Goal: Task Accomplishment & Management: Use online tool/utility

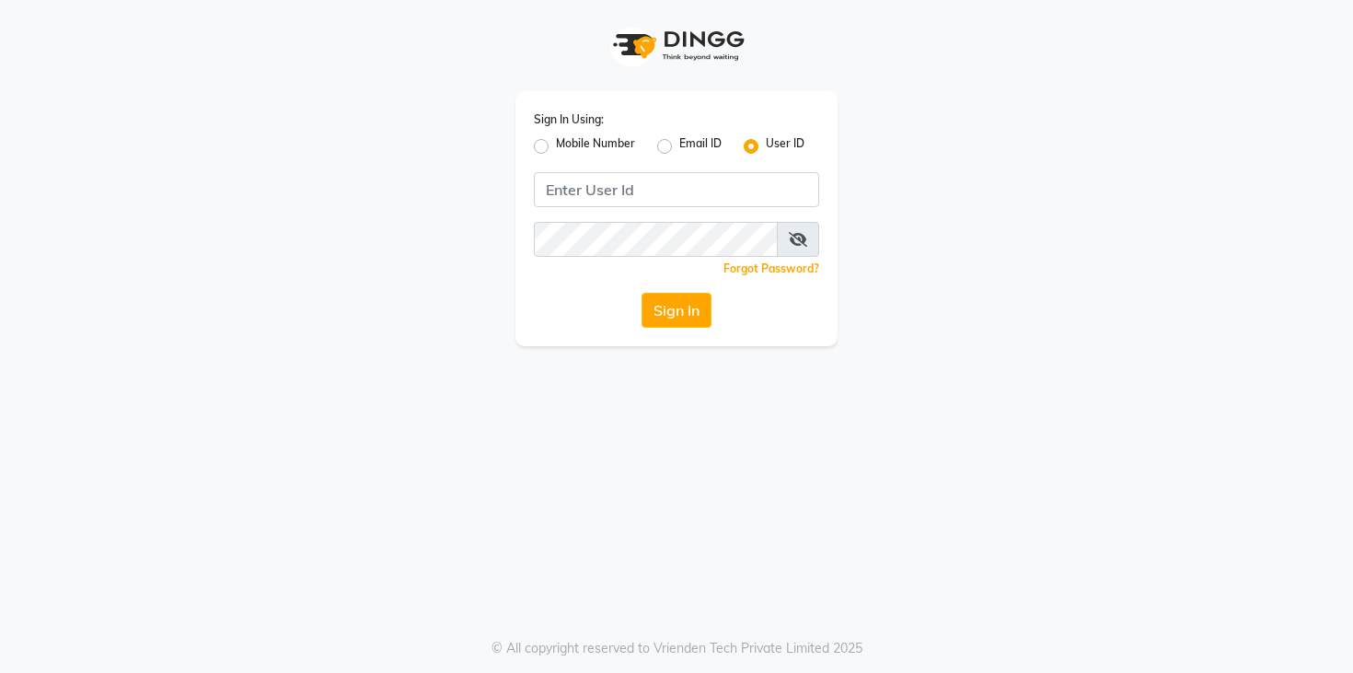
click at [556, 145] on label "Mobile Number" at bounding box center [595, 146] width 79 height 22
click at [556, 145] on input "Mobile Number" at bounding box center [562, 141] width 12 height 12
radio input "true"
radio input "false"
click at [645, 194] on input "Username" at bounding box center [707, 189] width 224 height 35
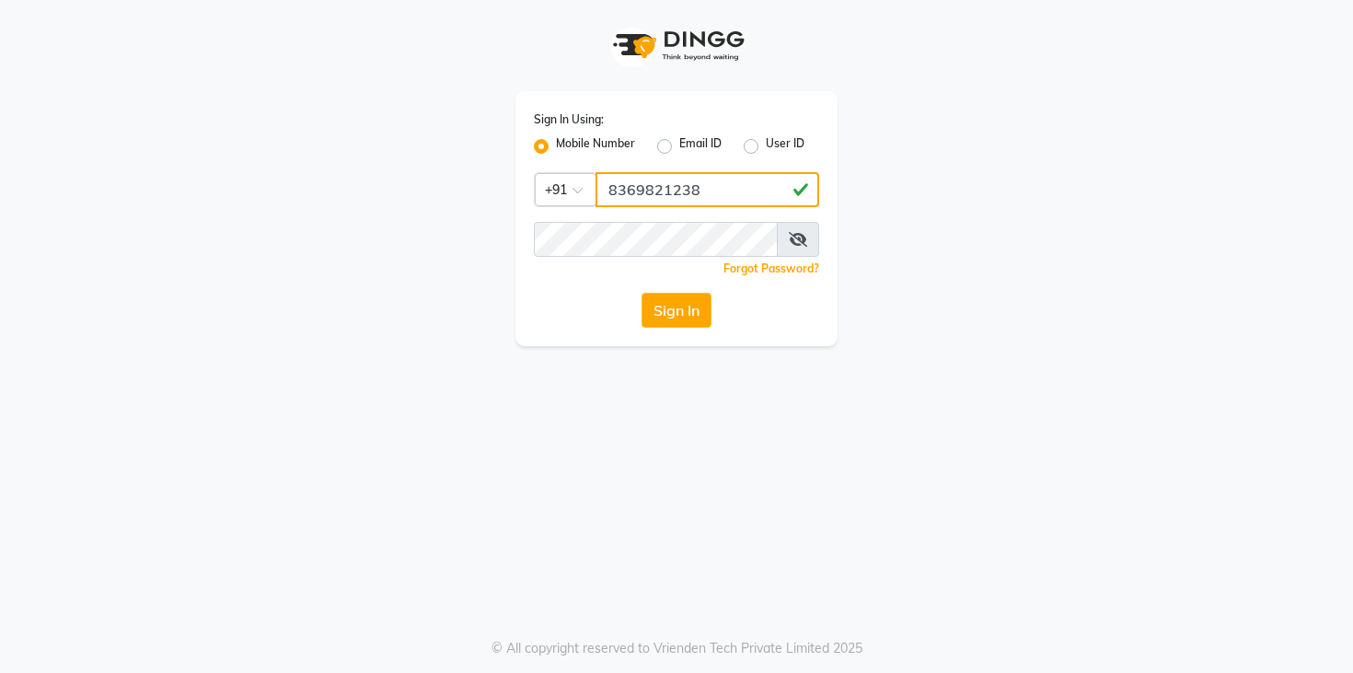
type input "8369821238"
click at [690, 298] on button "Sign In" at bounding box center [677, 310] width 70 height 35
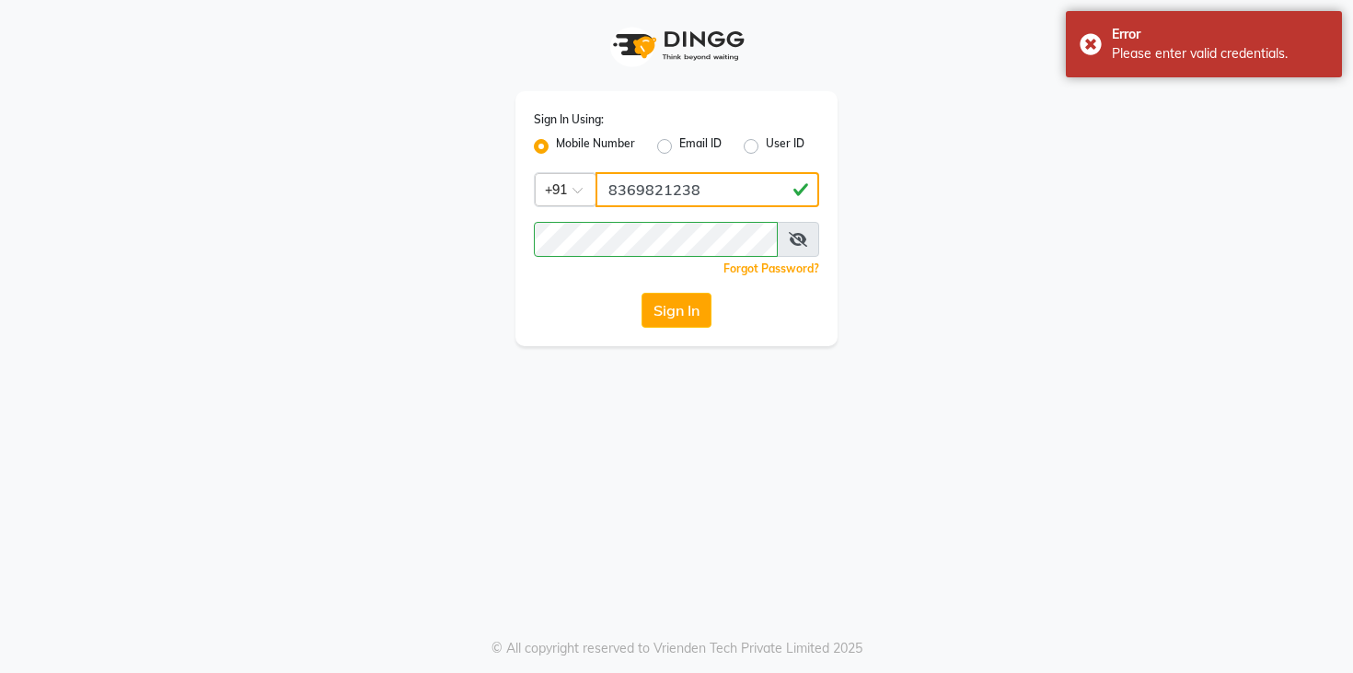
click at [722, 192] on input "8369821238" at bounding box center [707, 189] width 224 height 35
click at [766, 142] on label "User ID" at bounding box center [785, 146] width 39 height 22
click at [766, 142] on input "User ID" at bounding box center [772, 141] width 12 height 12
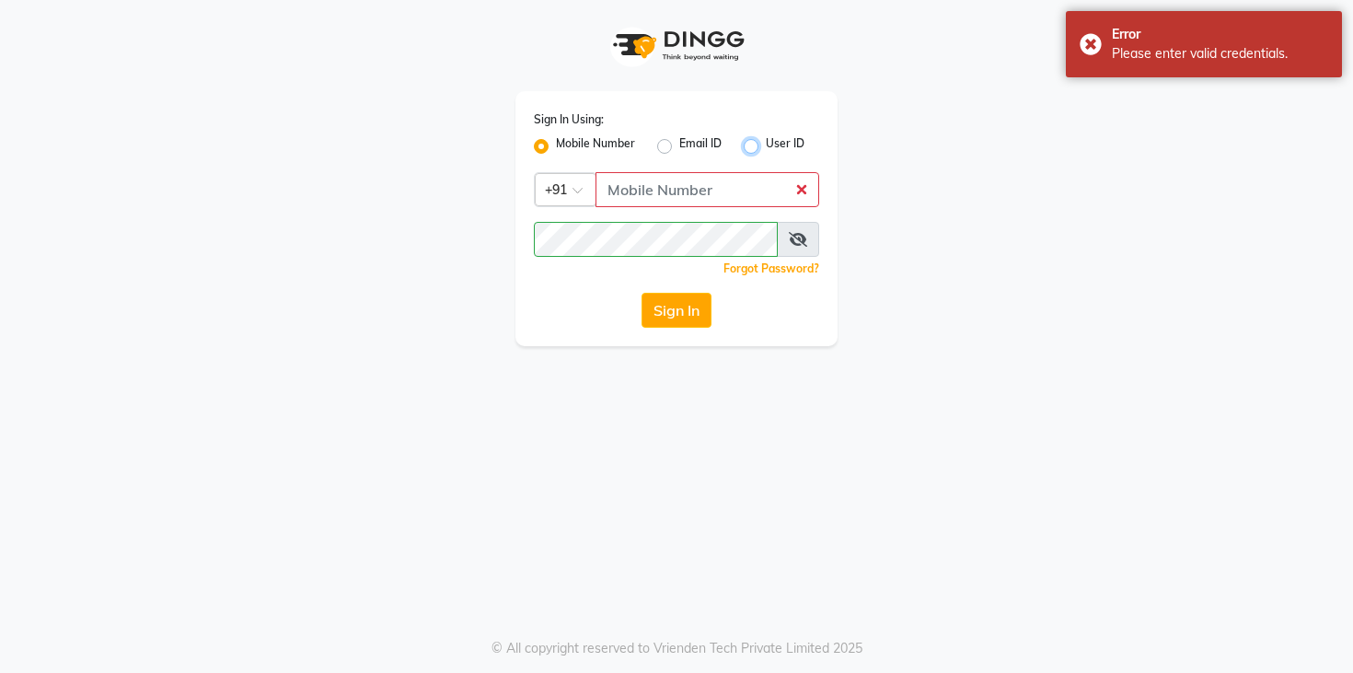
radio input "true"
radio input "false"
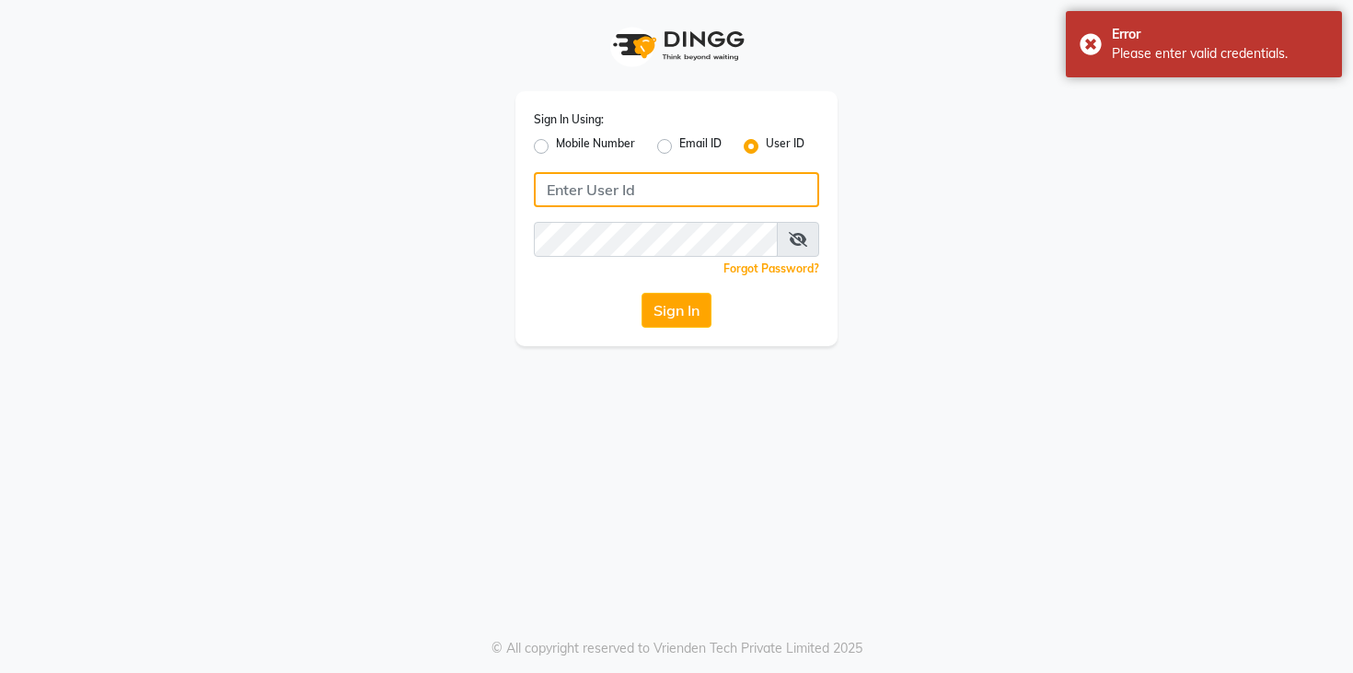
click at [597, 191] on input "Username" at bounding box center [676, 189] width 285 height 35
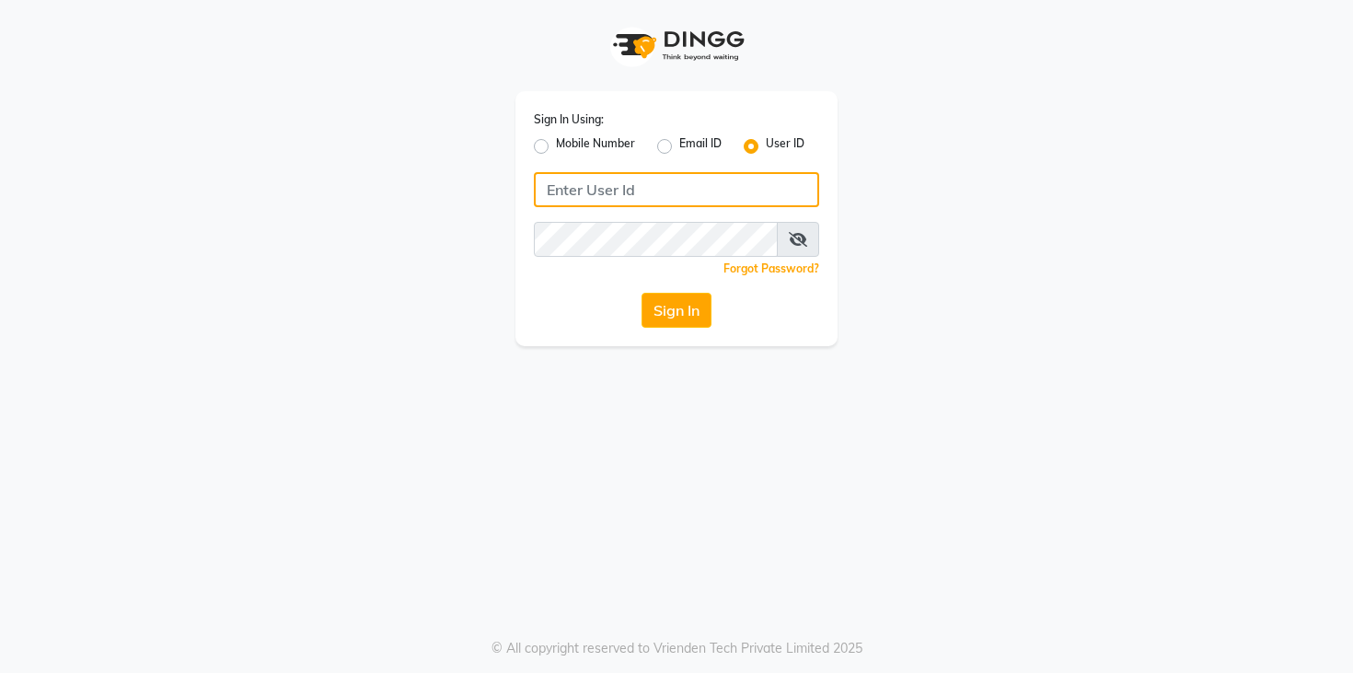
click at [584, 196] on input "Username" at bounding box center [676, 189] width 285 height 35
type input "S"
type input "shanuzz"
click at [672, 311] on button "Sign In" at bounding box center [677, 310] width 70 height 35
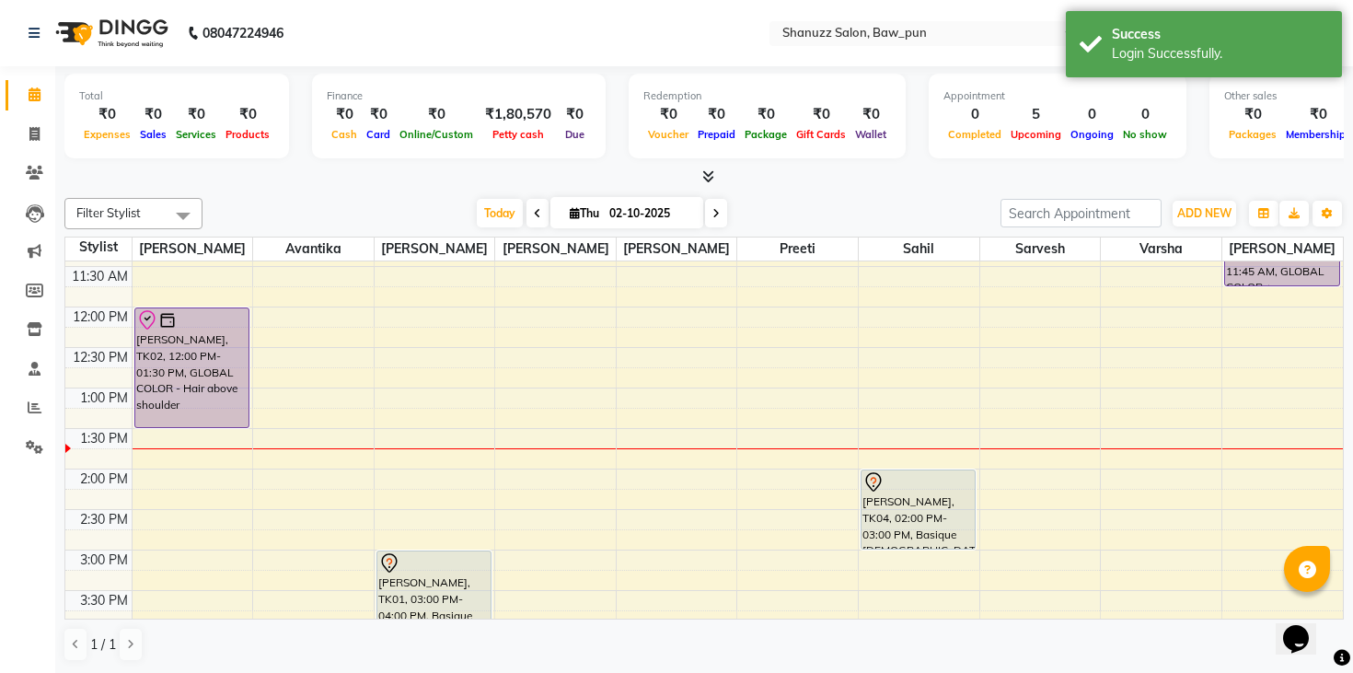
scroll to position [198, 0]
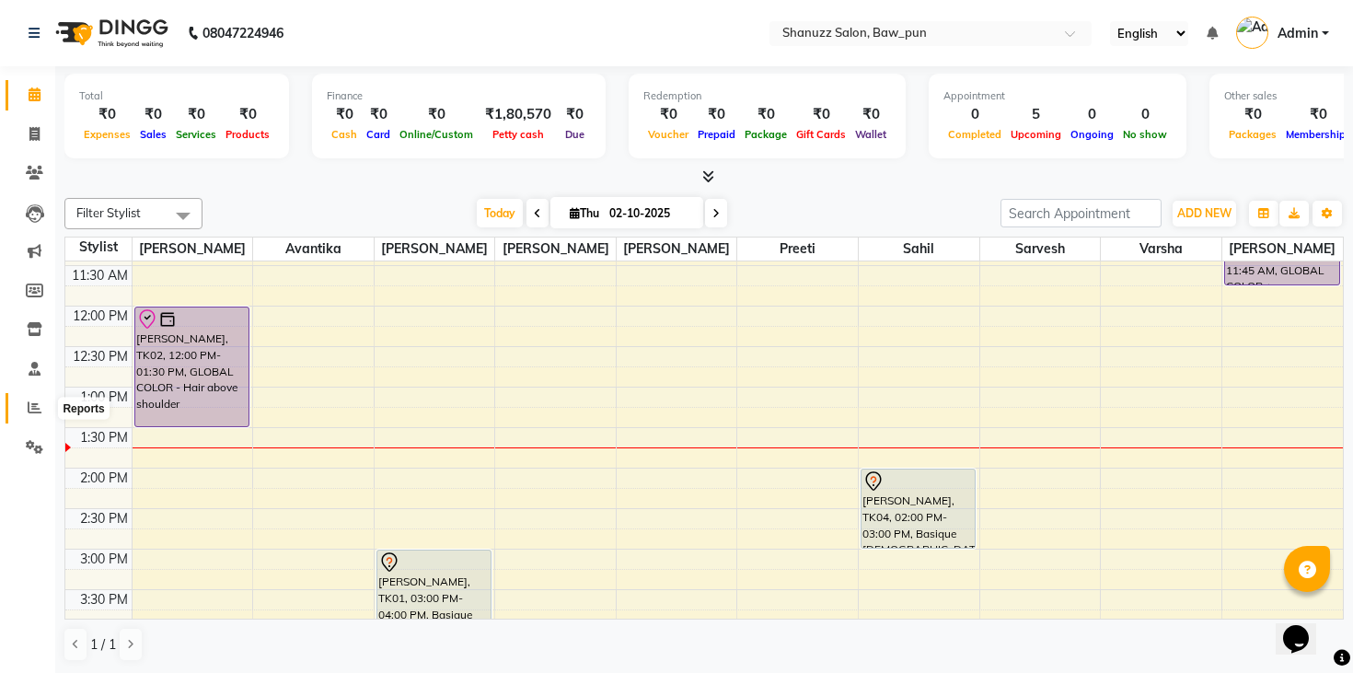
click at [39, 407] on icon at bounding box center [35, 407] width 14 height 14
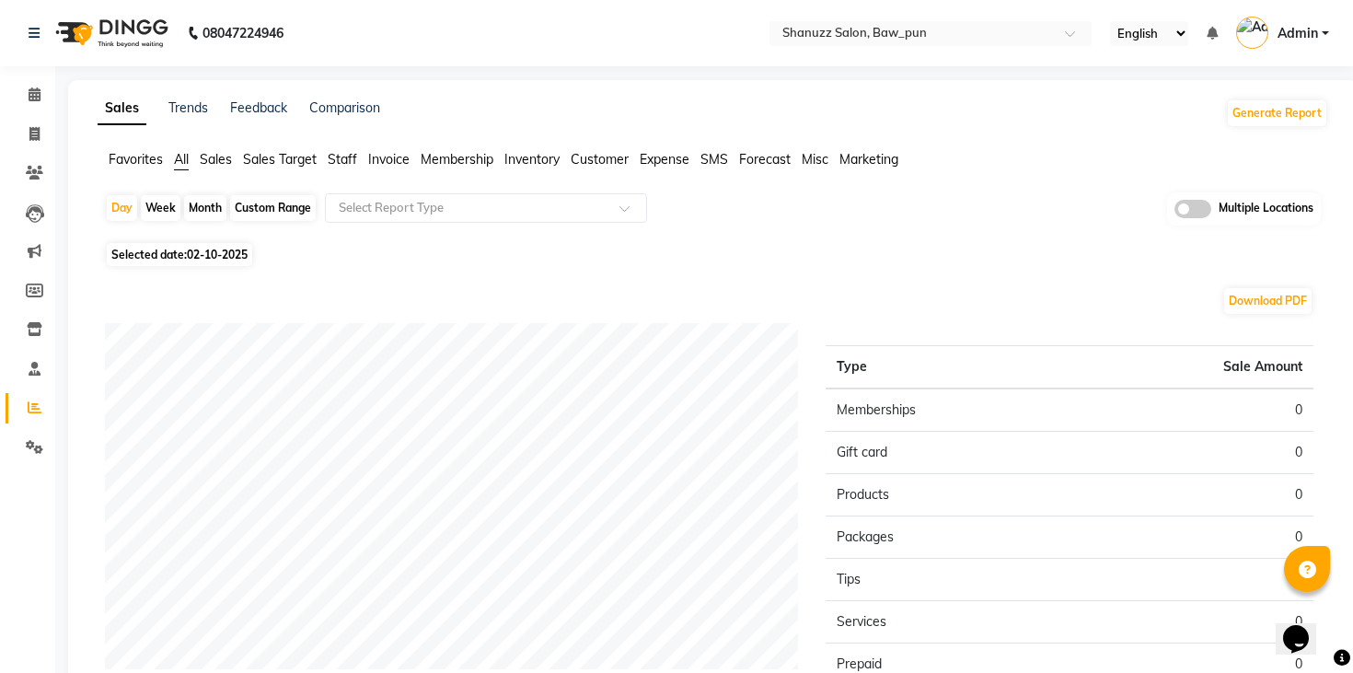
click at [224, 158] on span "Sales" at bounding box center [216, 159] width 32 height 17
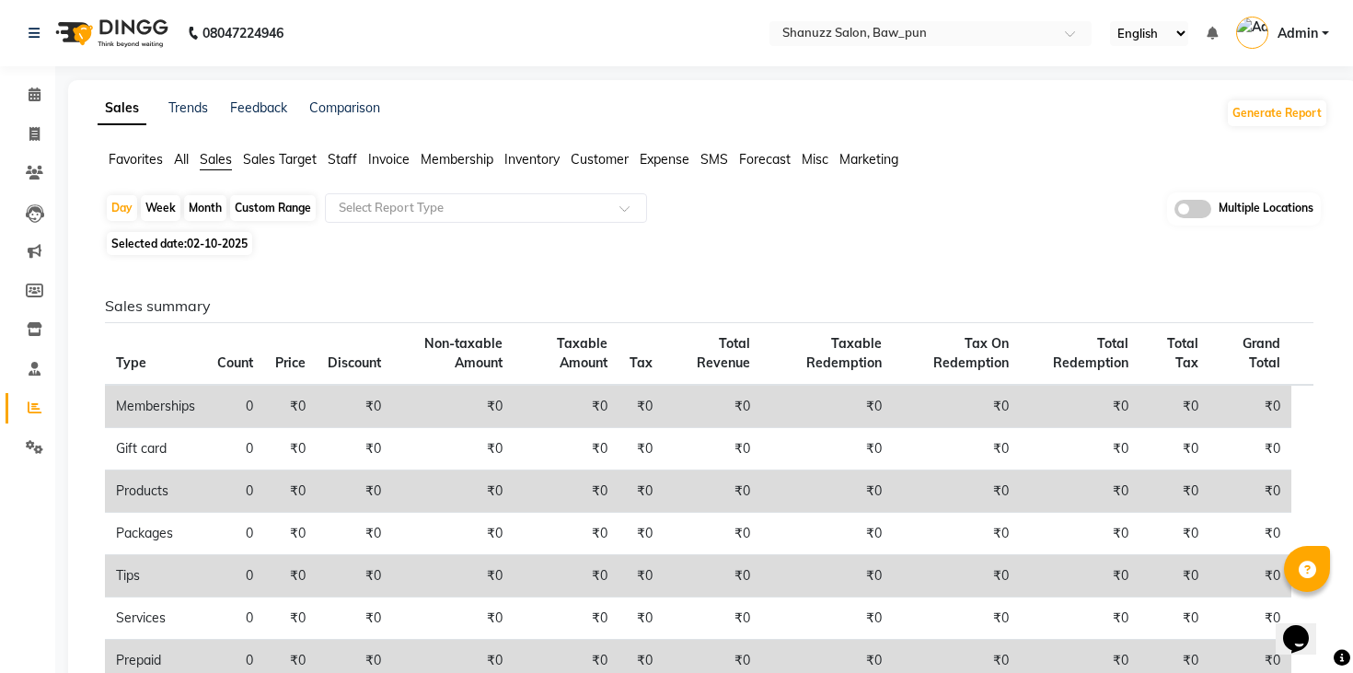
click at [200, 210] on div "Month" at bounding box center [205, 208] width 42 height 26
select select "10"
select select "2025"
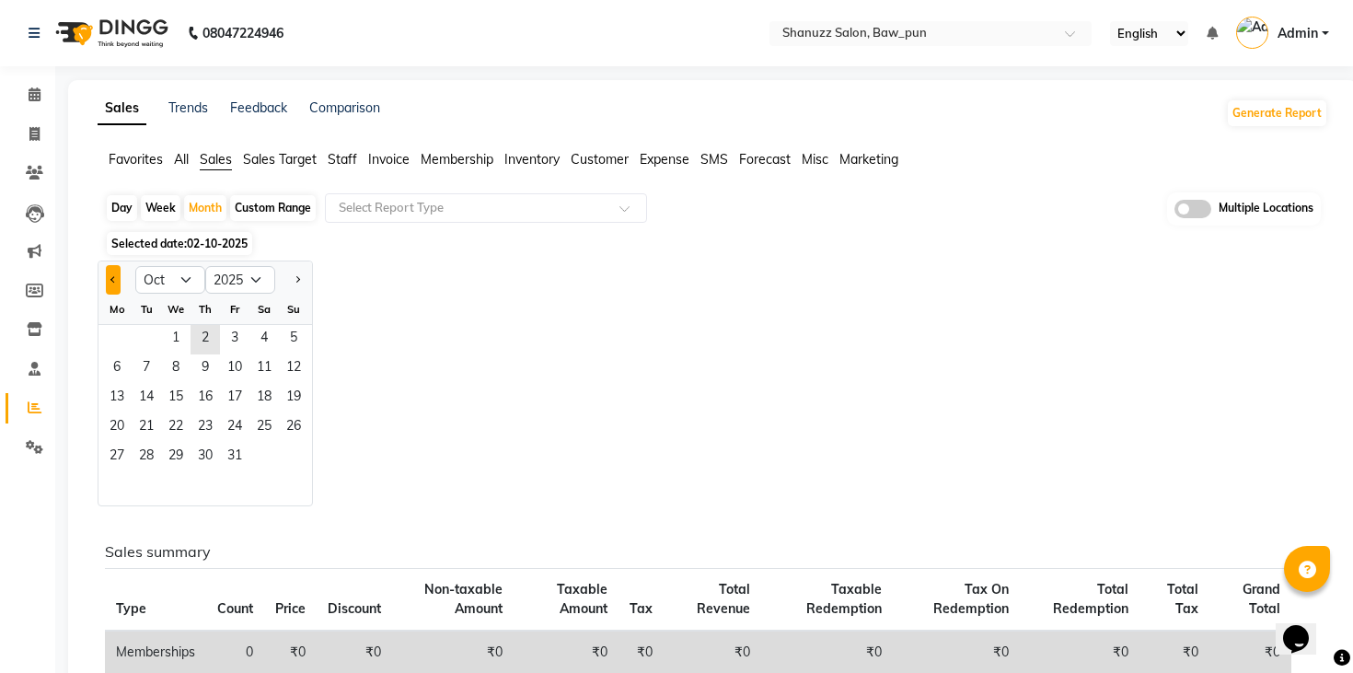
click at [116, 276] on button "Previous month" at bounding box center [113, 279] width 15 height 29
select select "9"
click at [122, 334] on span "1" at bounding box center [116, 339] width 29 height 29
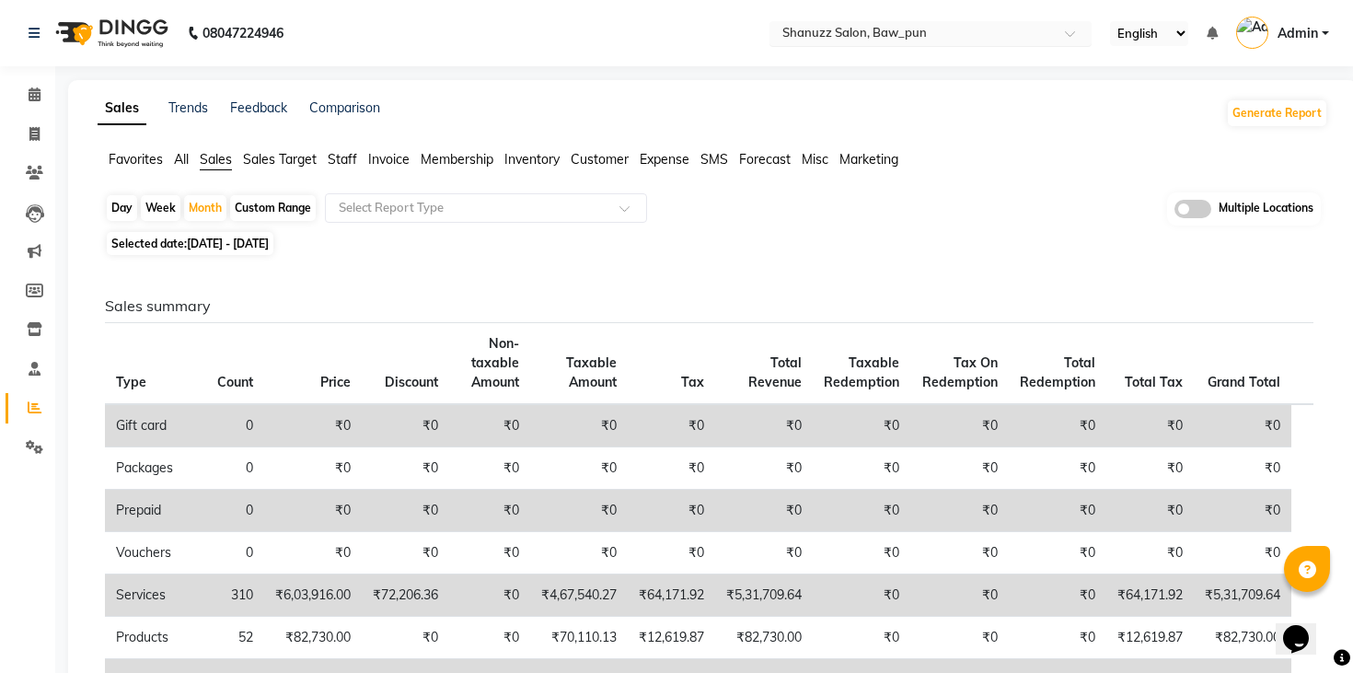
click at [995, 36] on input "text" at bounding box center [912, 35] width 267 height 18
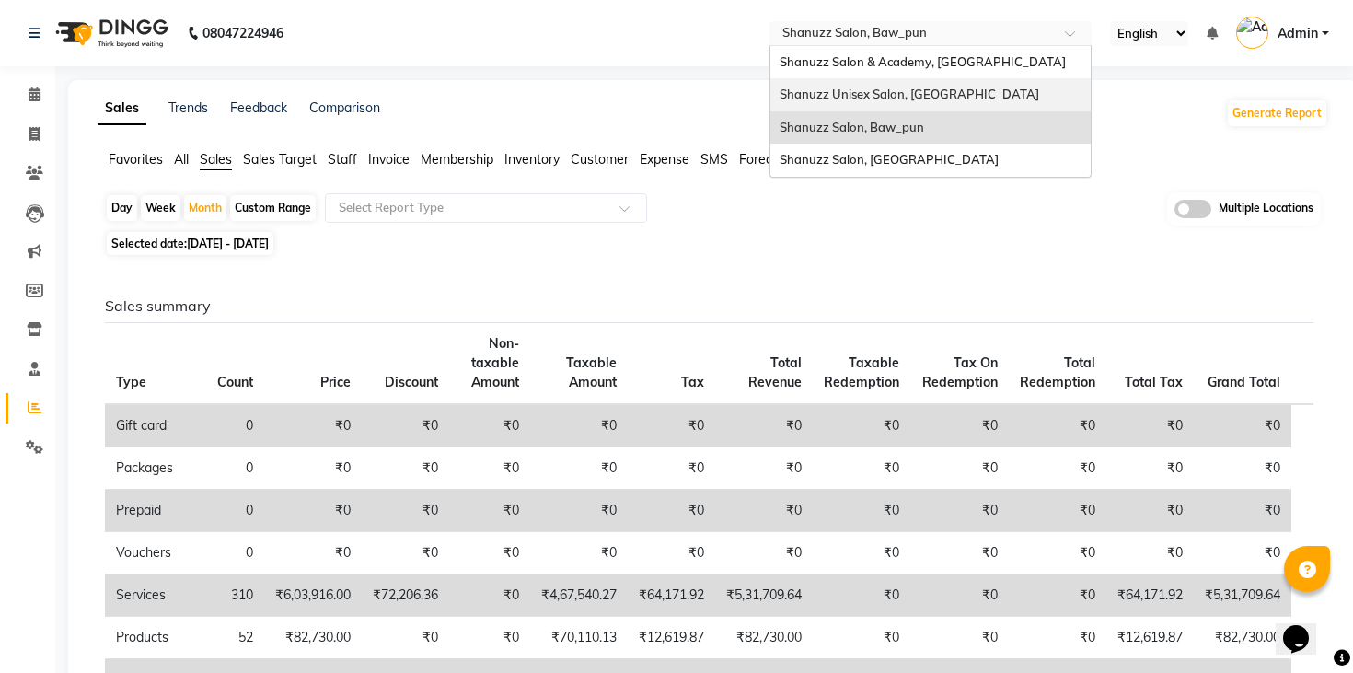
click at [912, 91] on span "Shanuzz Unisex Salon, [GEOGRAPHIC_DATA]" at bounding box center [910, 94] width 260 height 15
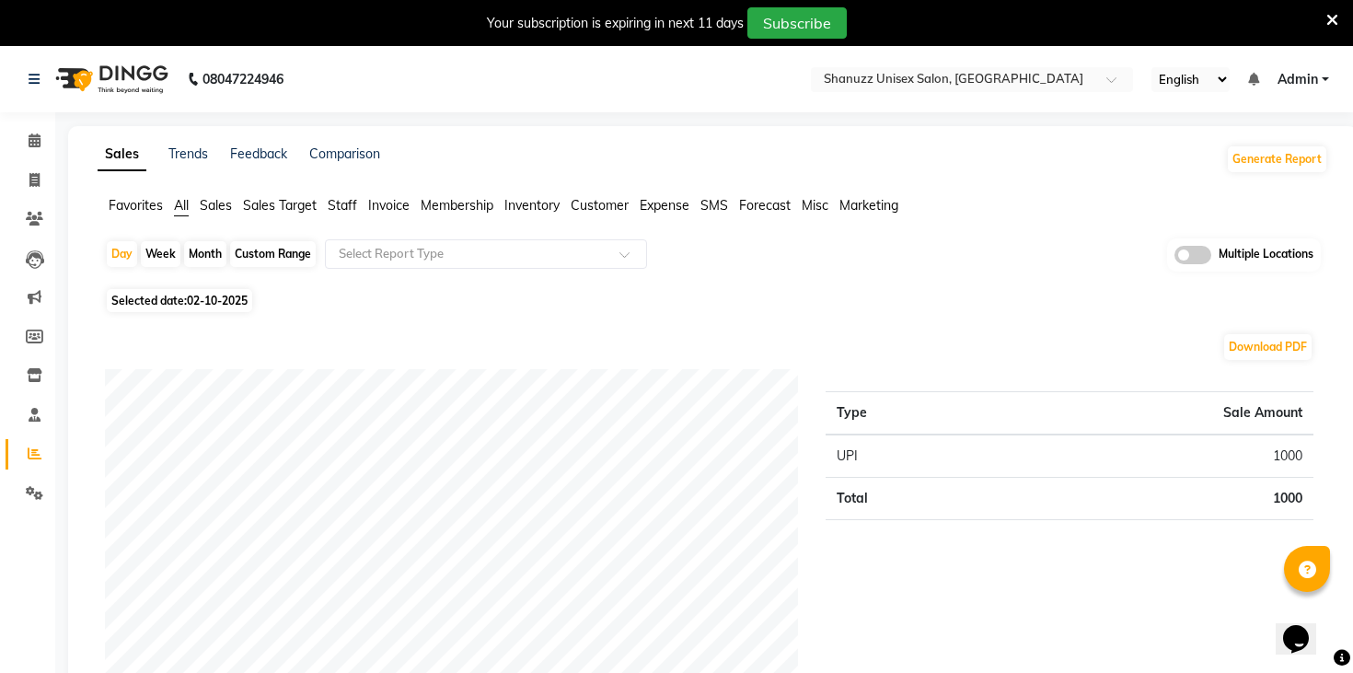
click at [196, 250] on div "Month" at bounding box center [205, 254] width 42 height 26
select select "10"
select select "2025"
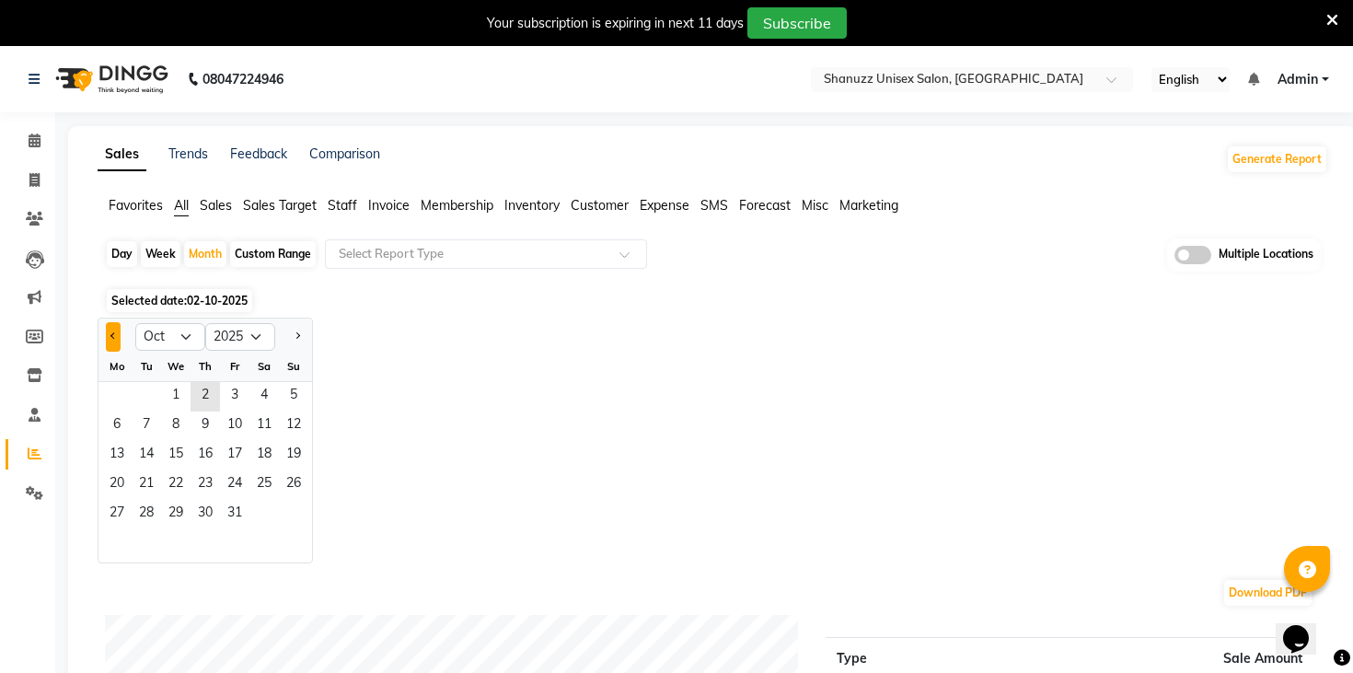
click at [108, 336] on button "Previous month" at bounding box center [113, 336] width 15 height 29
select select "9"
click at [111, 393] on span "1" at bounding box center [116, 396] width 29 height 29
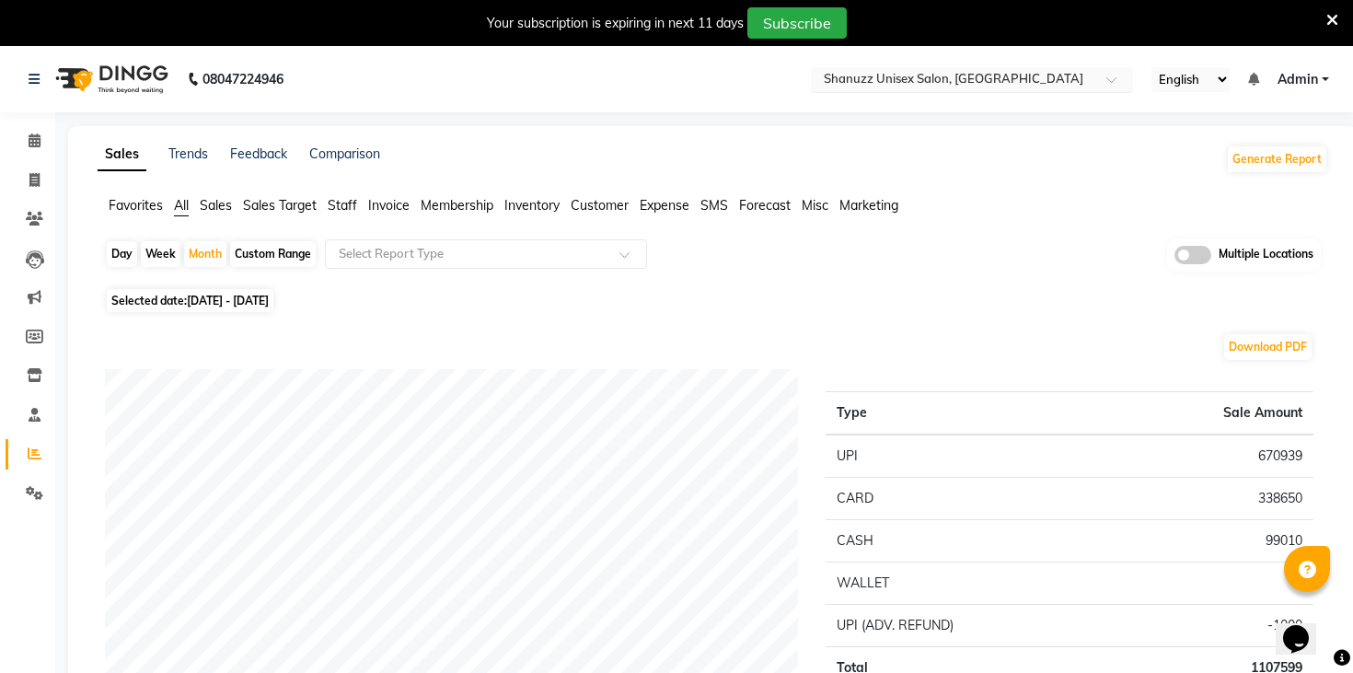
click at [954, 78] on input "text" at bounding box center [953, 81] width 267 height 18
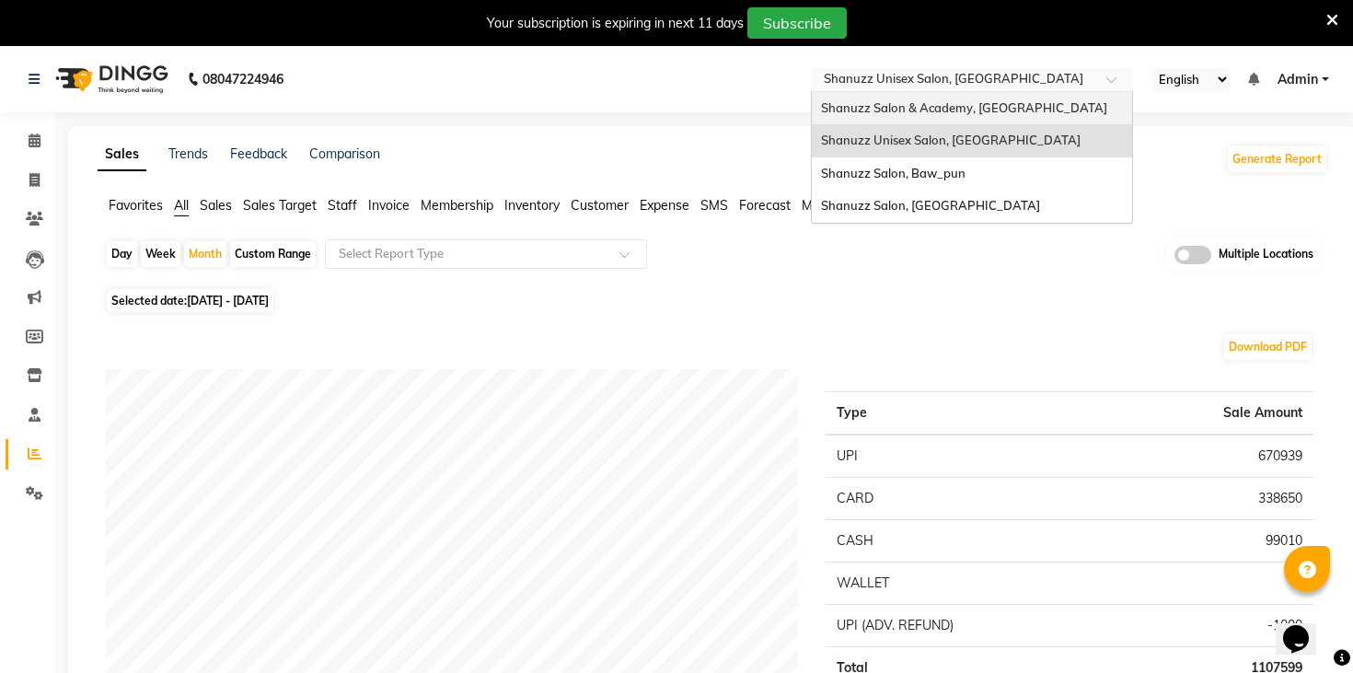
click at [911, 118] on div "Shanuzz Salon & Academy, [GEOGRAPHIC_DATA]" at bounding box center [972, 108] width 320 height 33
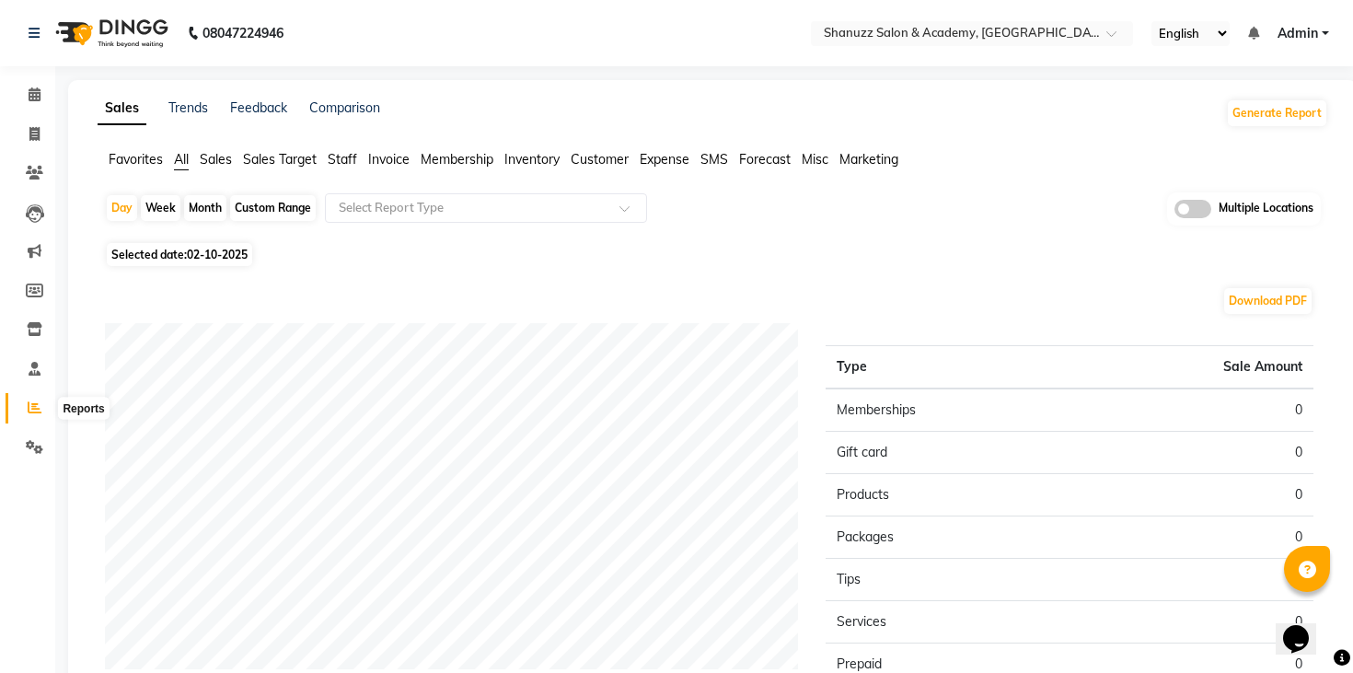
click at [36, 413] on icon at bounding box center [35, 407] width 14 height 14
click at [31, 409] on icon at bounding box center [35, 407] width 14 height 14
click at [219, 154] on span "Sales" at bounding box center [216, 159] width 32 height 17
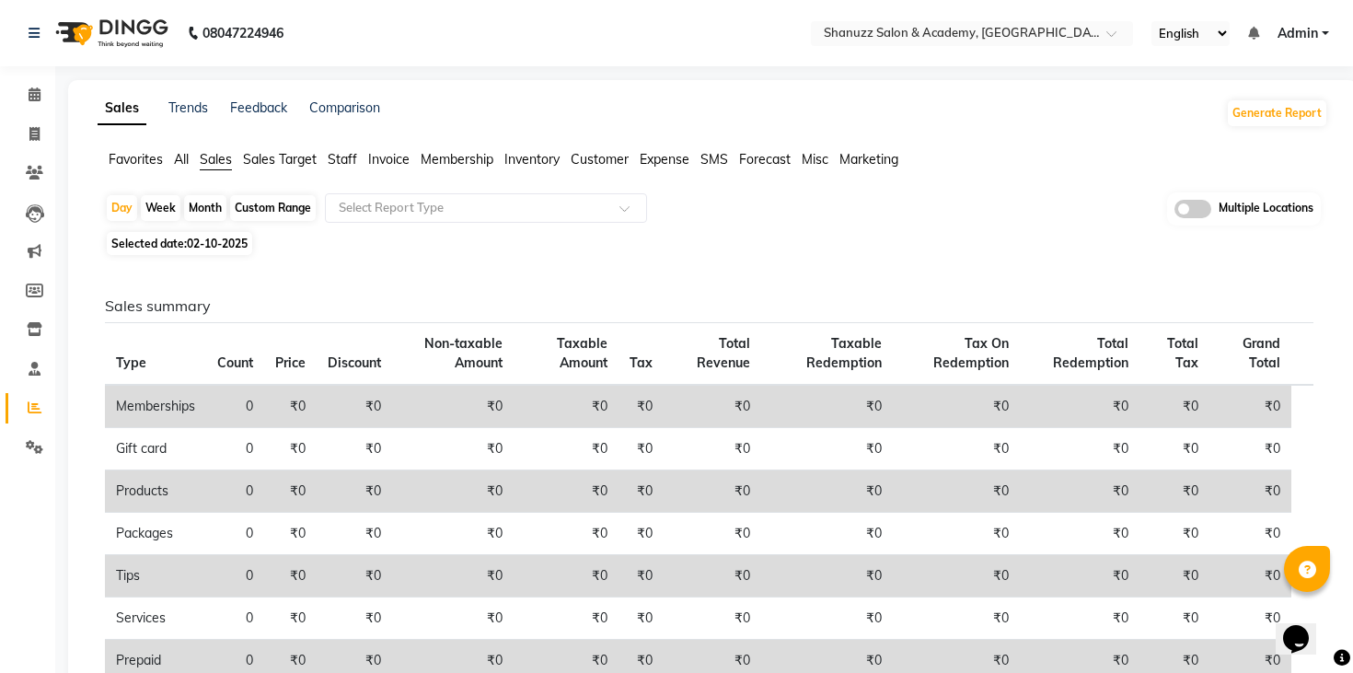
click at [205, 212] on div "Month" at bounding box center [205, 208] width 42 height 26
select select "10"
select select "2025"
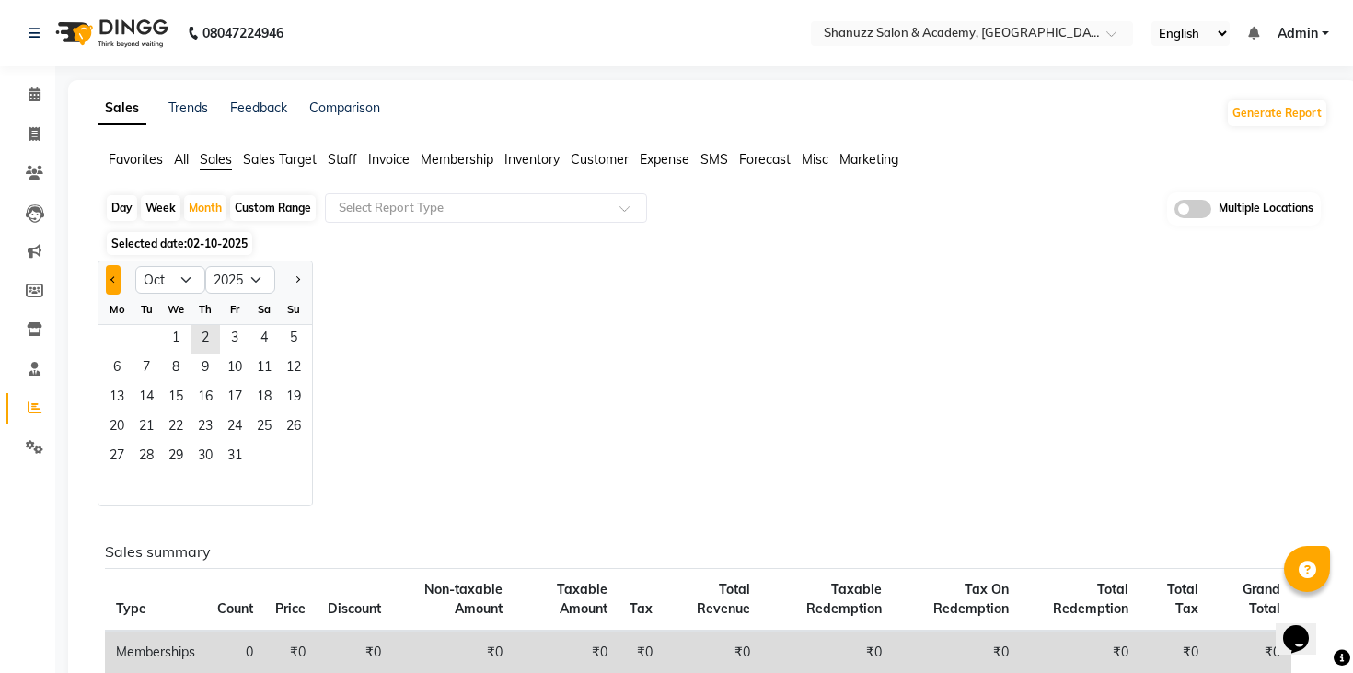
click at [117, 275] on button "Previous month" at bounding box center [113, 279] width 15 height 29
select select "9"
click at [118, 332] on span "1" at bounding box center [116, 339] width 29 height 29
